Goal: Task Accomplishment & Management: Use online tool/utility

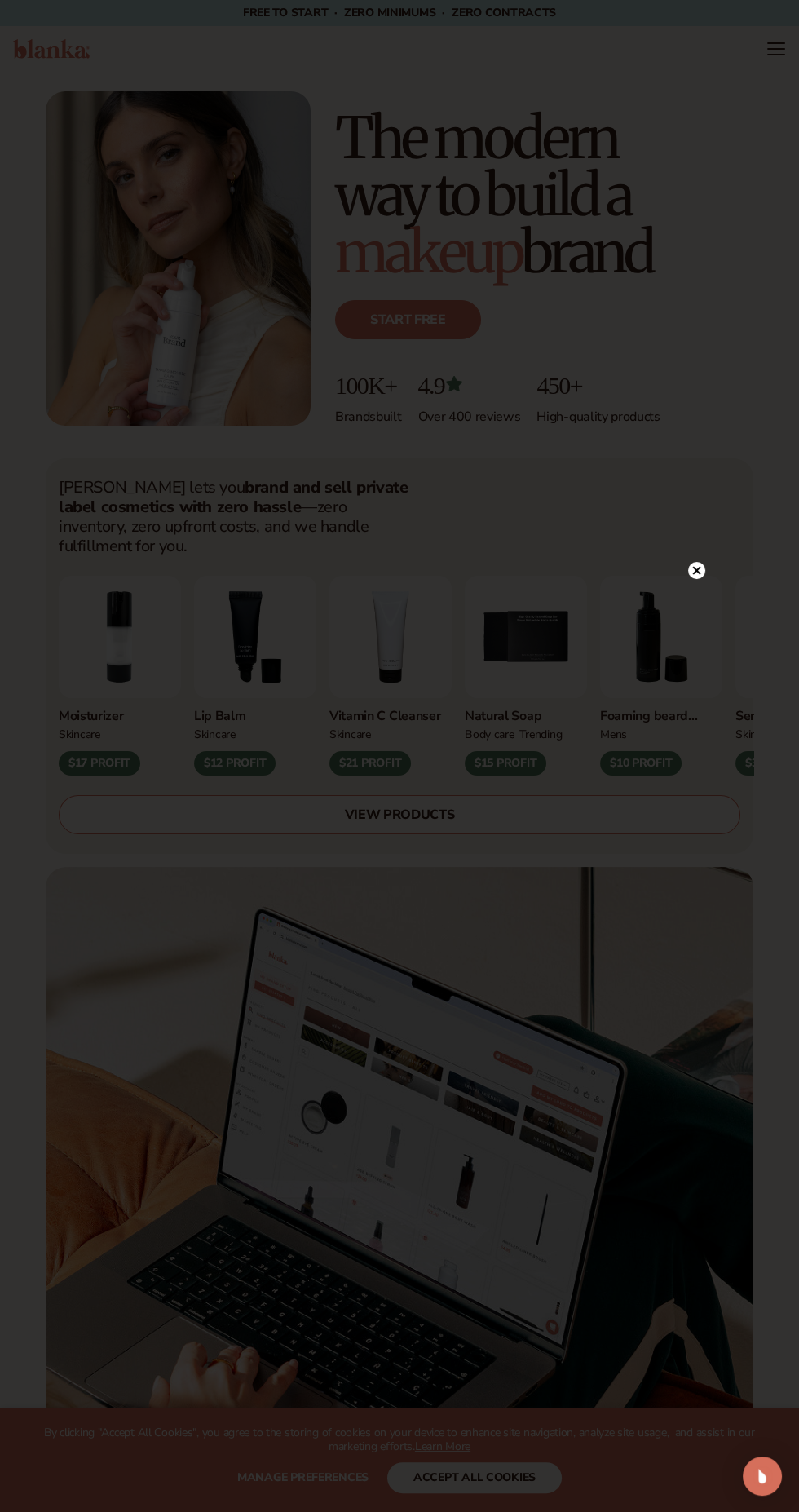
click at [696, 537] on div at bounding box center [399, 756] width 799 height 1512
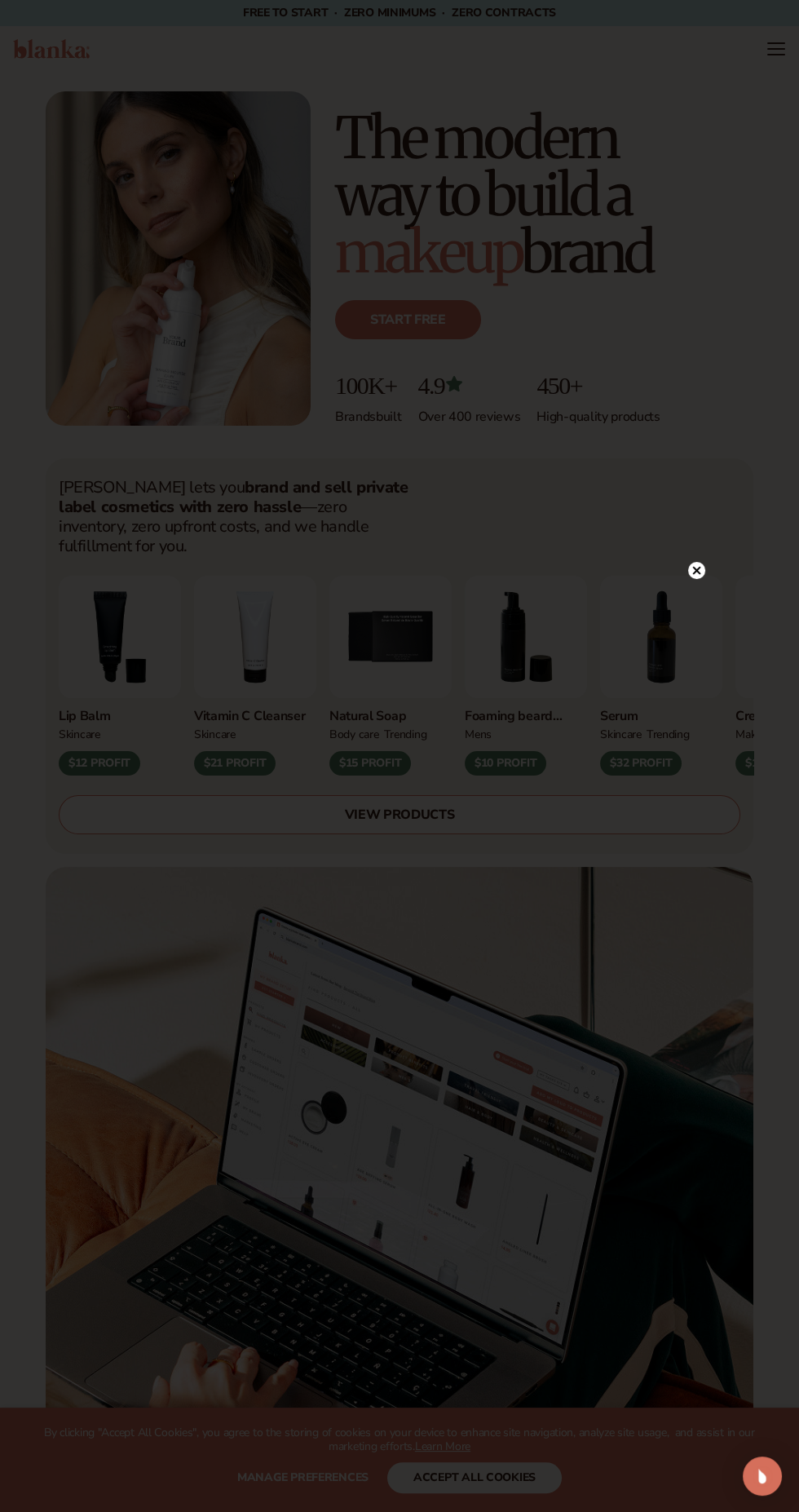
click at [696, 570] on icon at bounding box center [697, 570] width 8 height 8
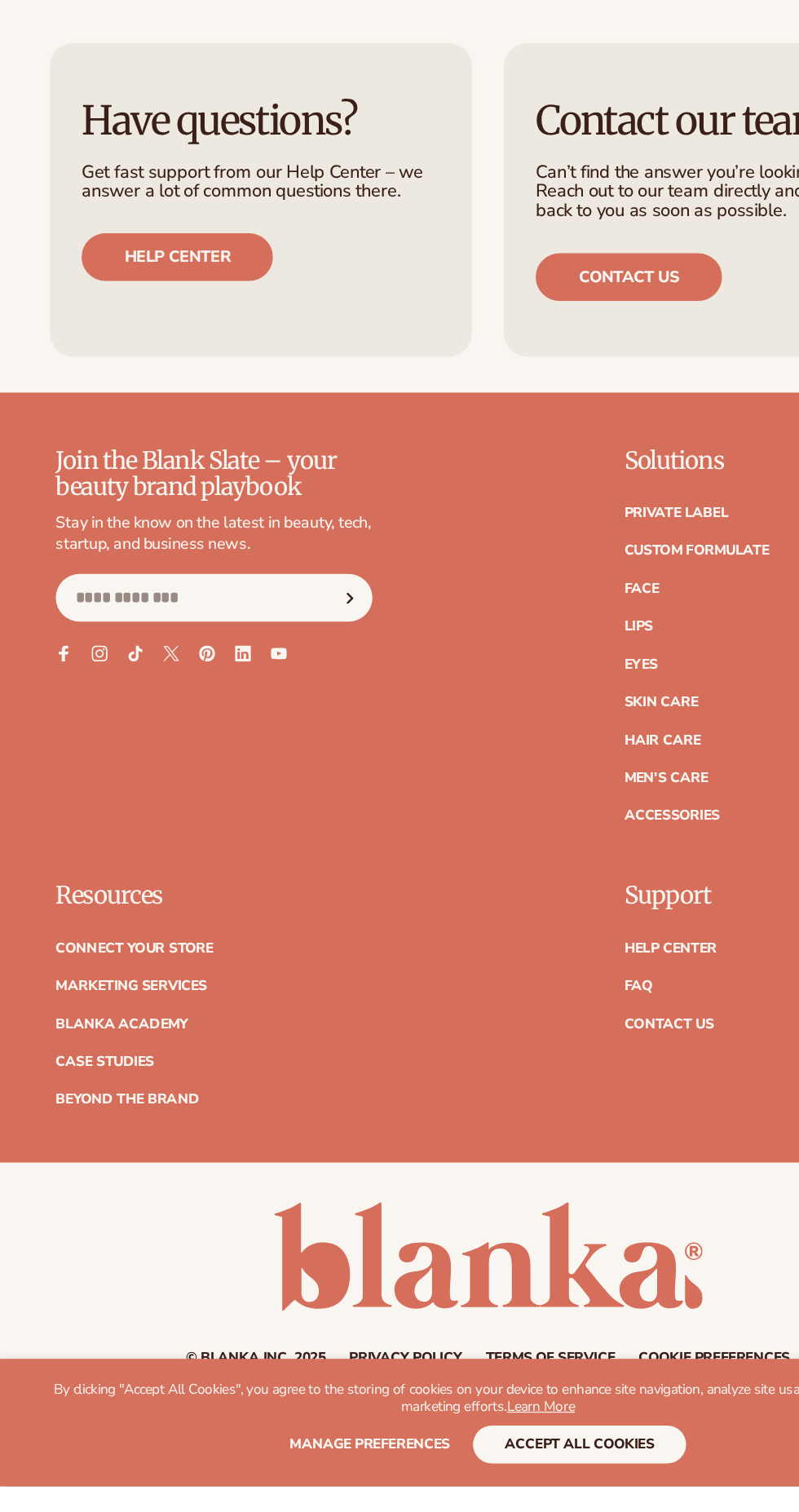
scroll to position [8334, 0]
click at [162, 1077] on link "Connect your store" at bounding box center [110, 1071] width 129 height 11
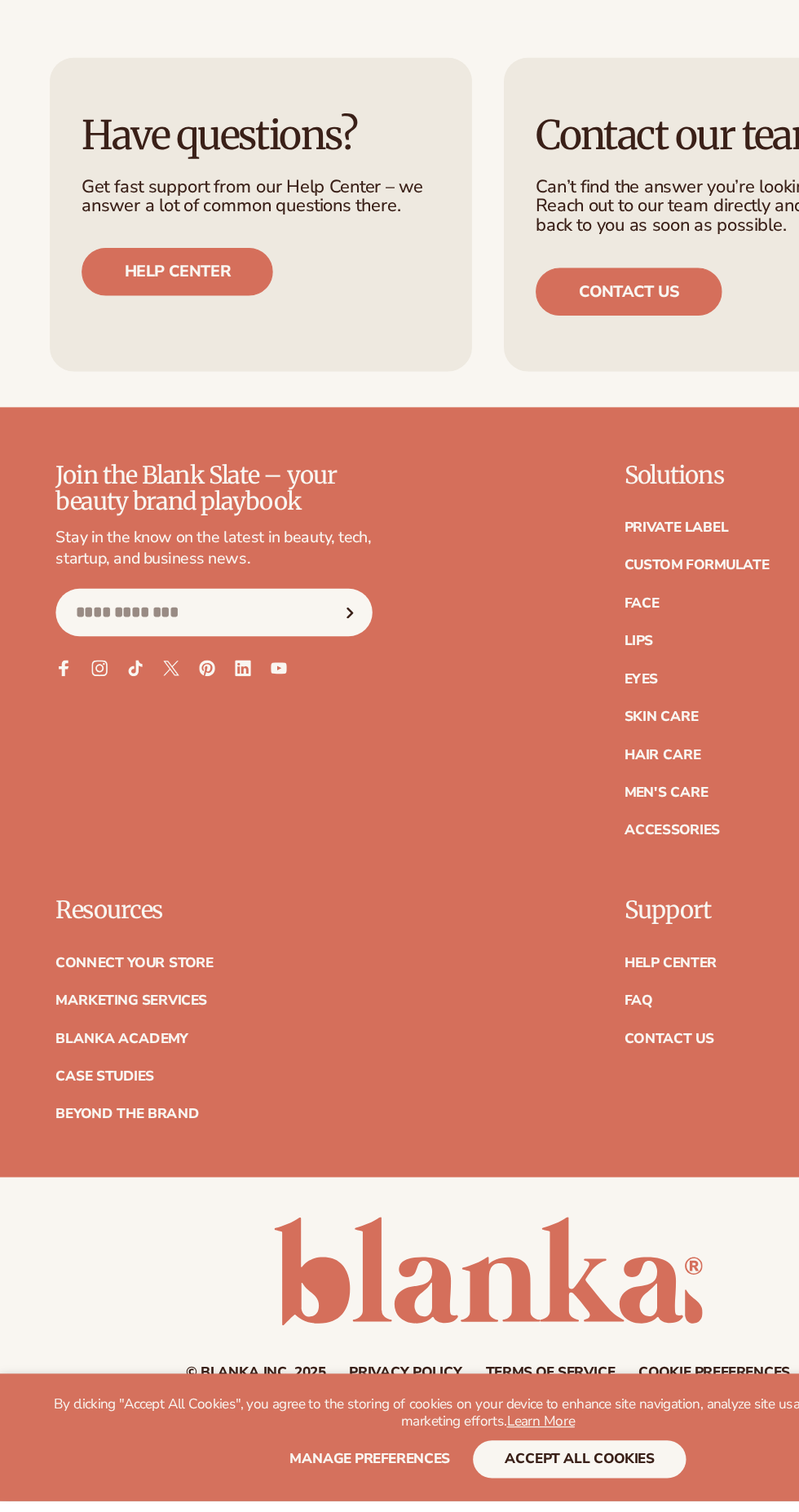
scroll to position [8442, 0]
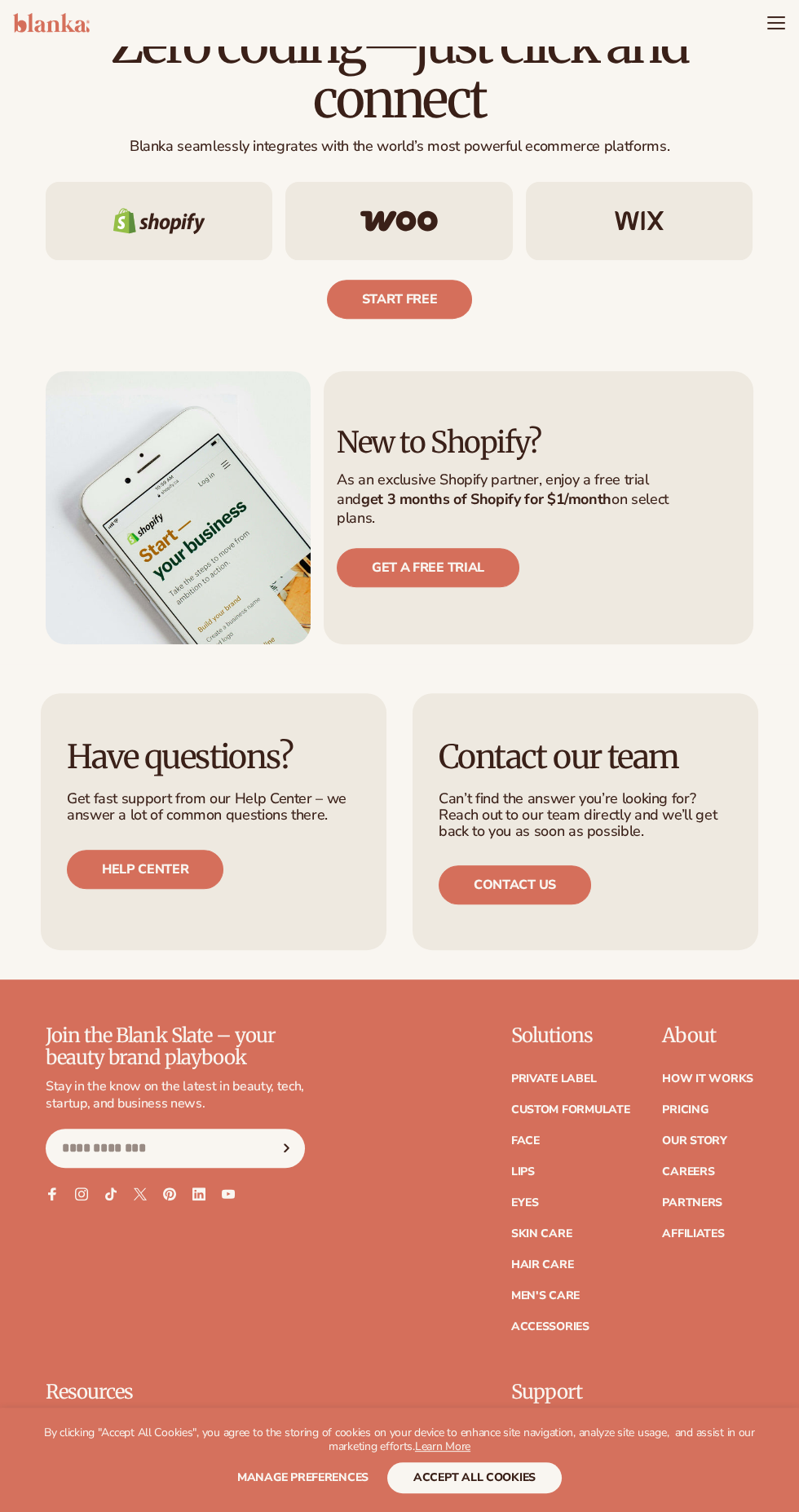
scroll to position [843, 0]
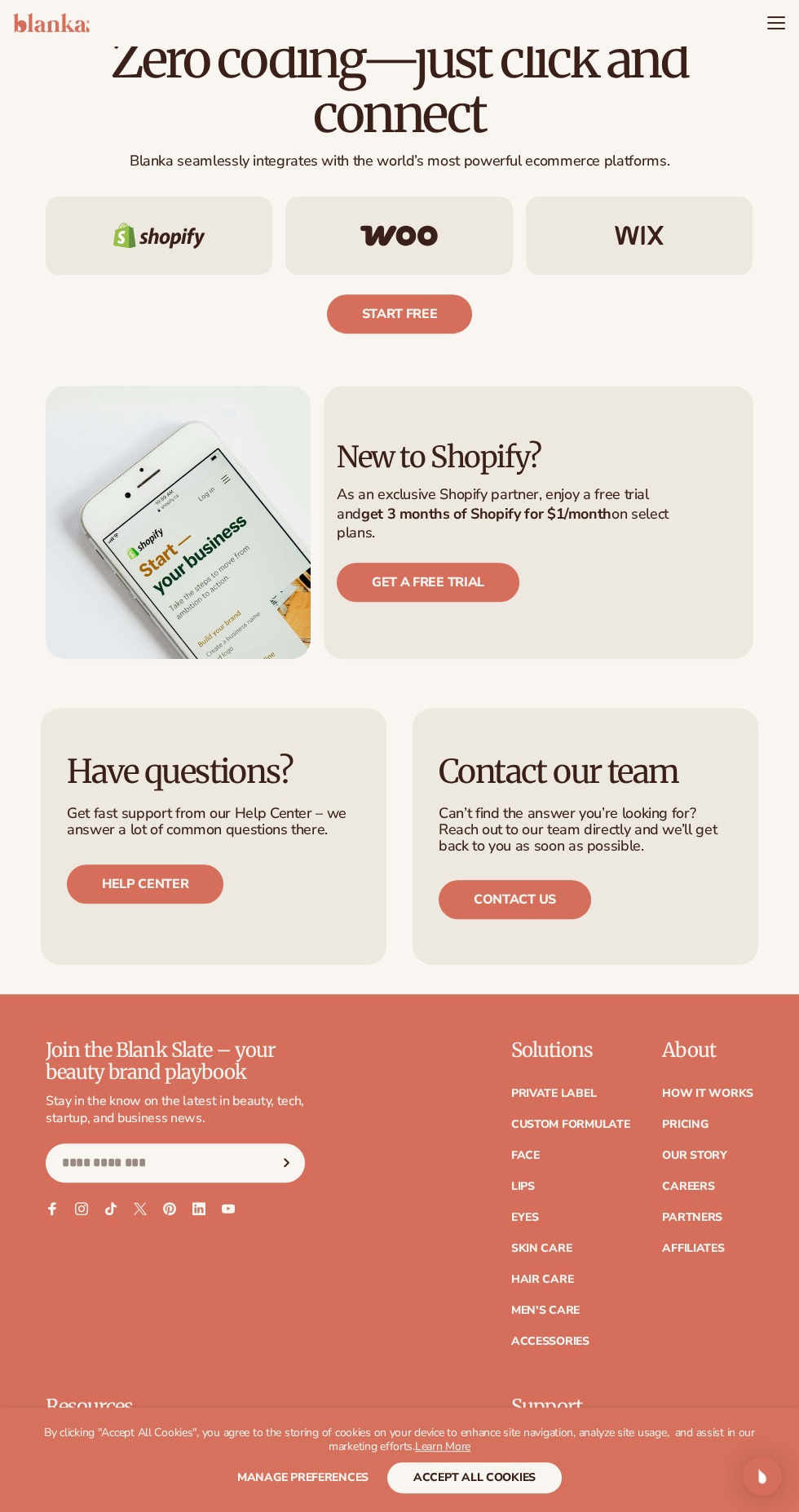
click at [436, 334] on link "Start free" at bounding box center [400, 314] width 146 height 39
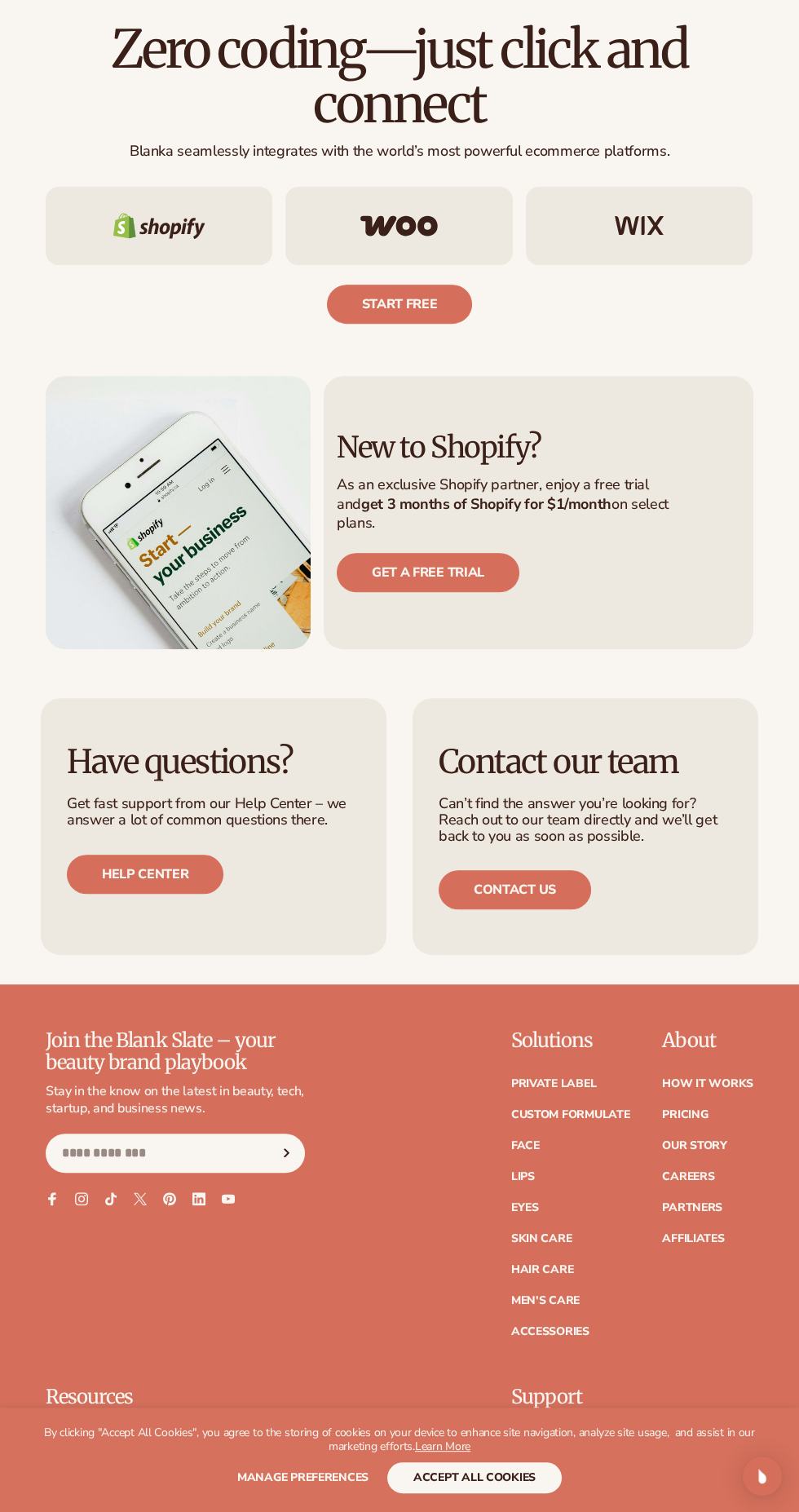
scroll to position [961, 0]
